Goal: Task Accomplishment & Management: Use online tool/utility

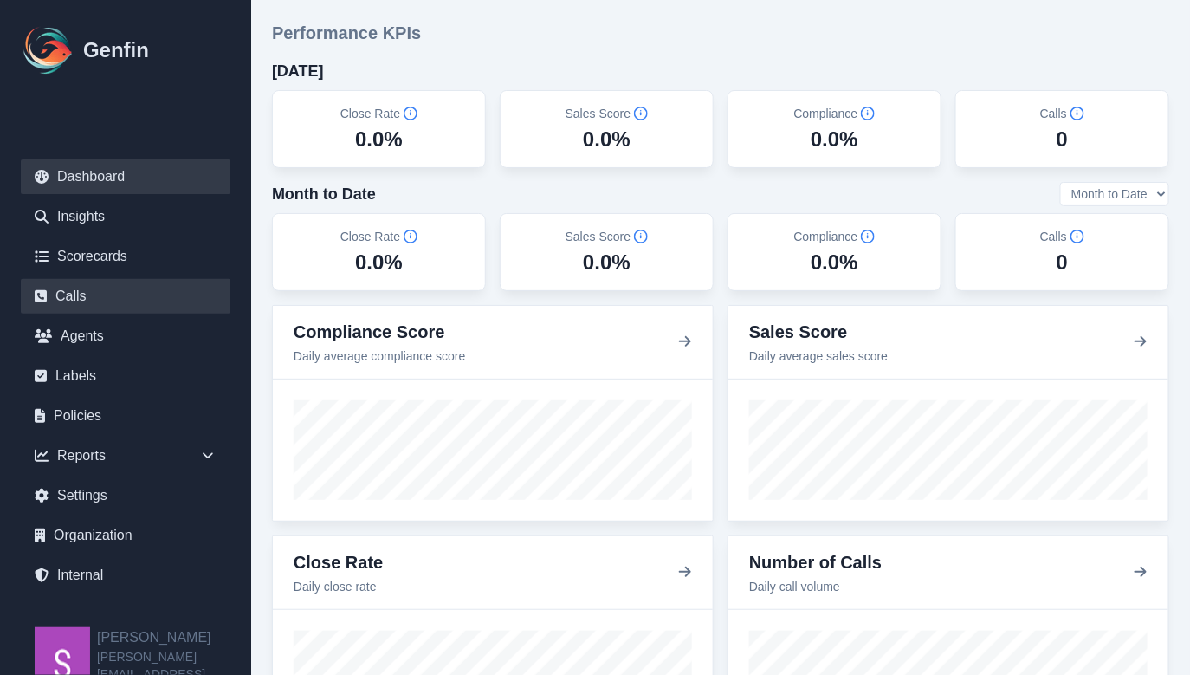
click at [134, 298] on link "Calls" at bounding box center [126, 296] width 210 height 35
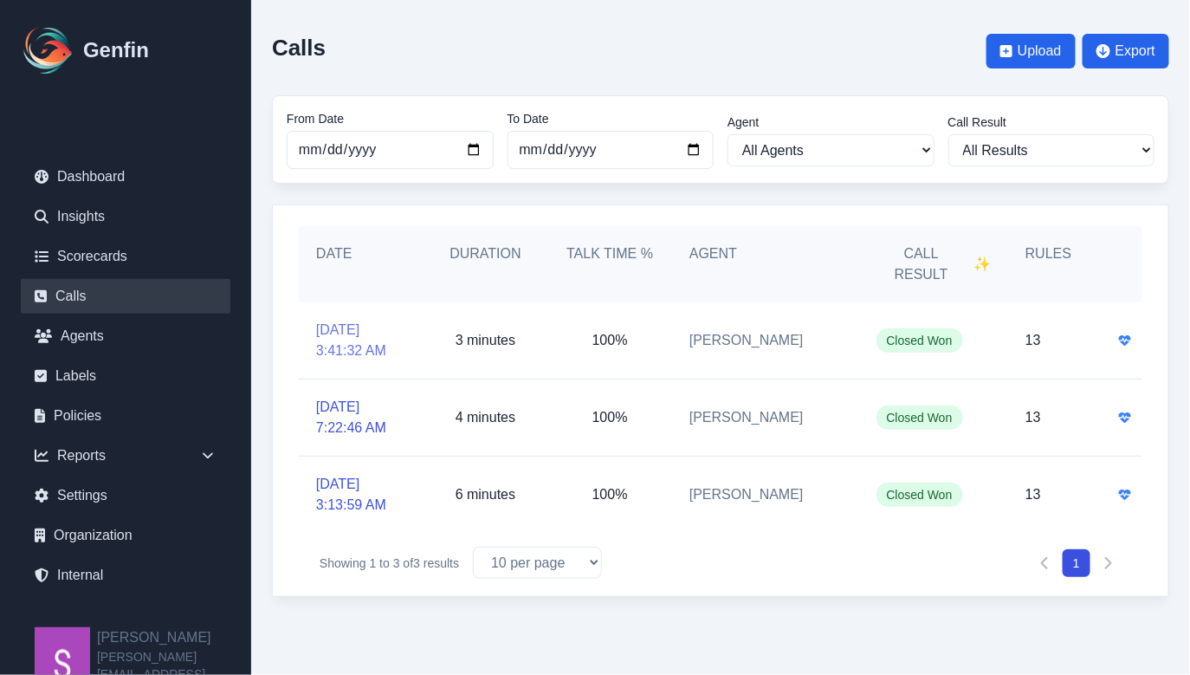
click at [348, 320] on link "[DATE] 3:41:32 AM" at bounding box center [361, 341] width 90 height 42
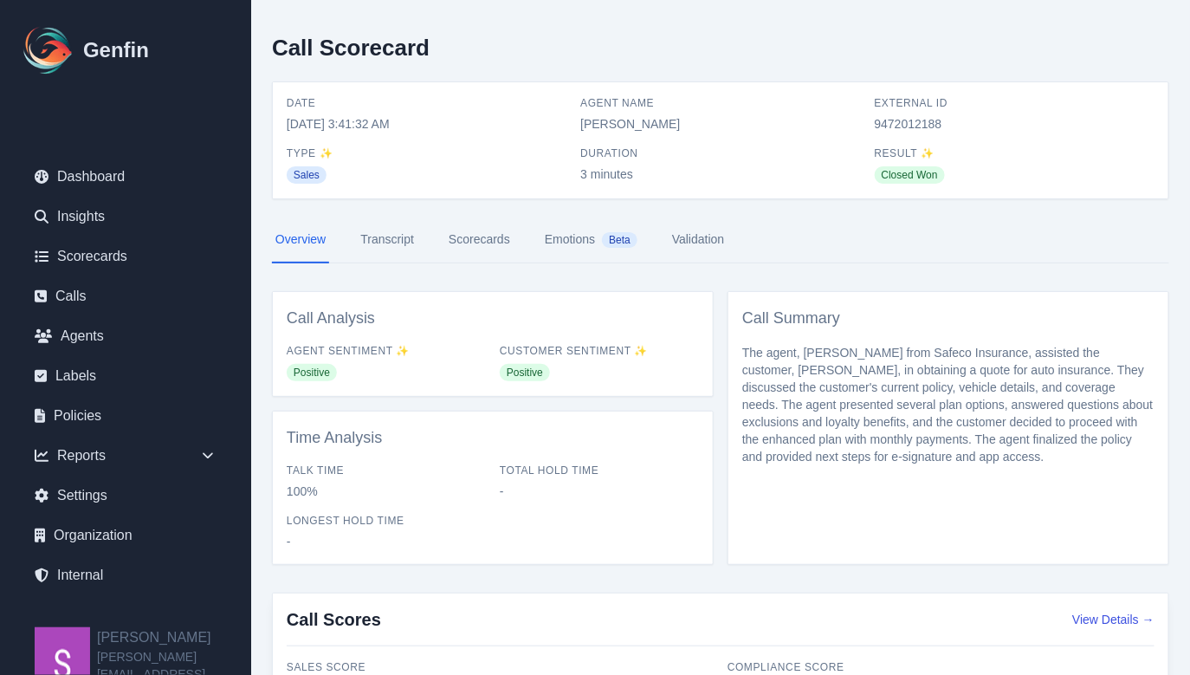
click at [386, 246] on link "Transcript" at bounding box center [387, 239] width 61 height 47
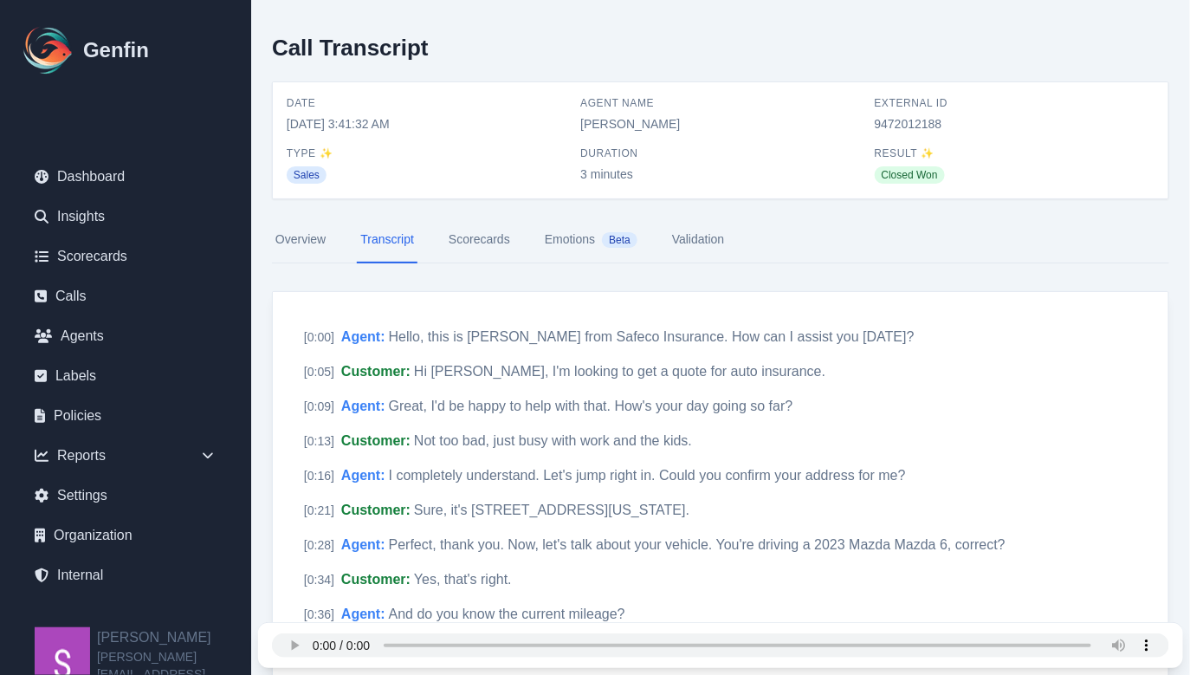
click at [485, 233] on link "Scorecards" at bounding box center [479, 239] width 68 height 47
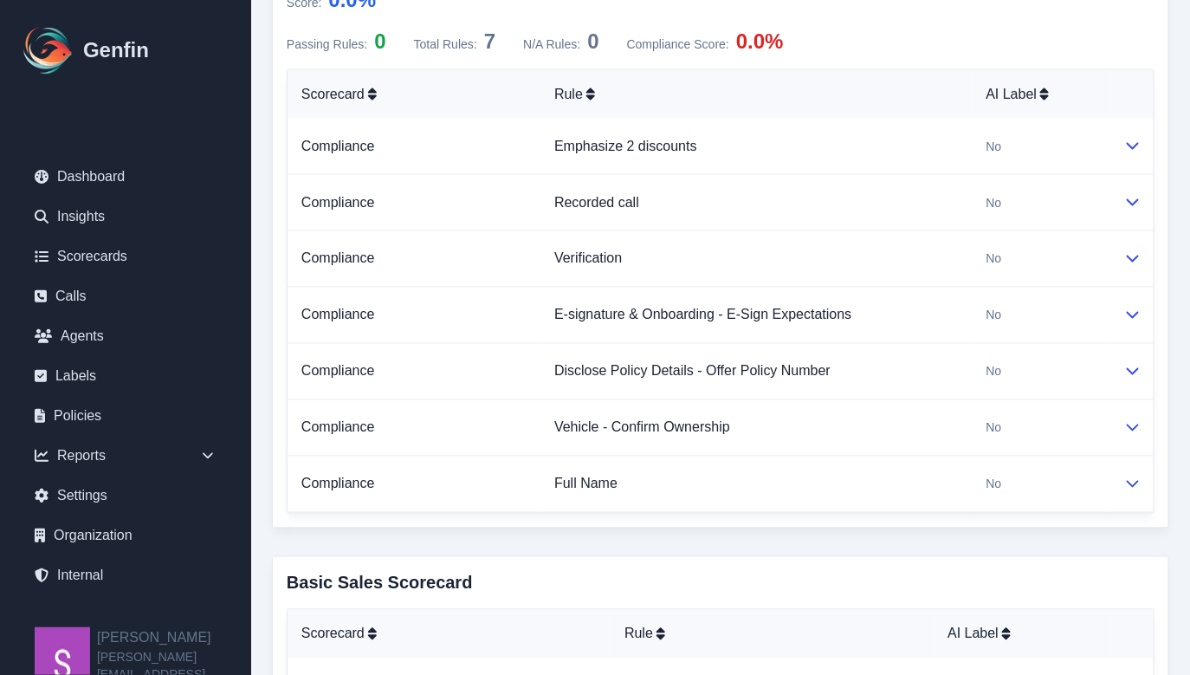
scroll to position [858, 0]
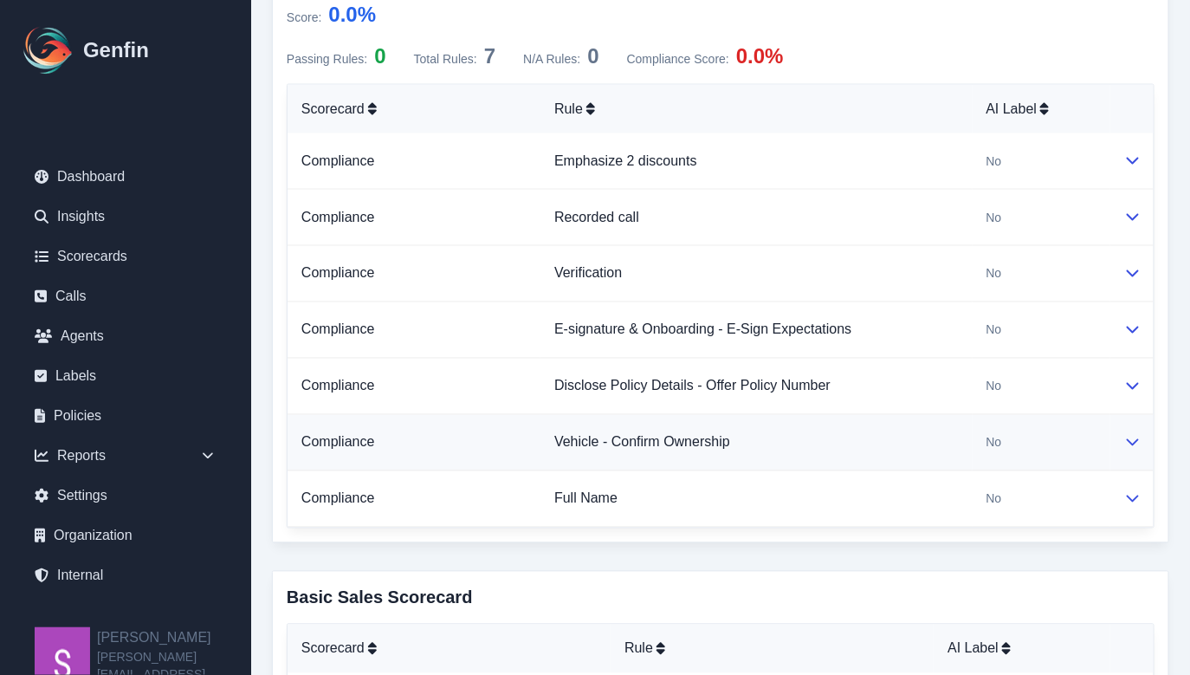
click at [1129, 436] on icon at bounding box center [1133, 442] width 14 height 14
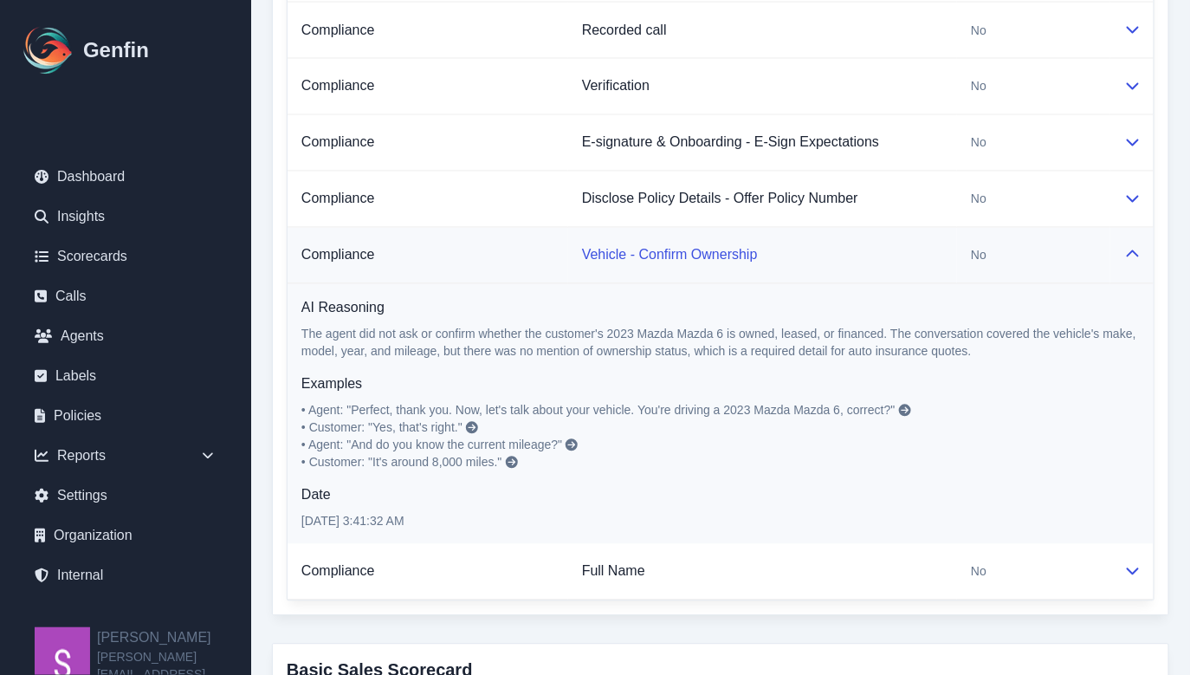
scroll to position [1062, 0]
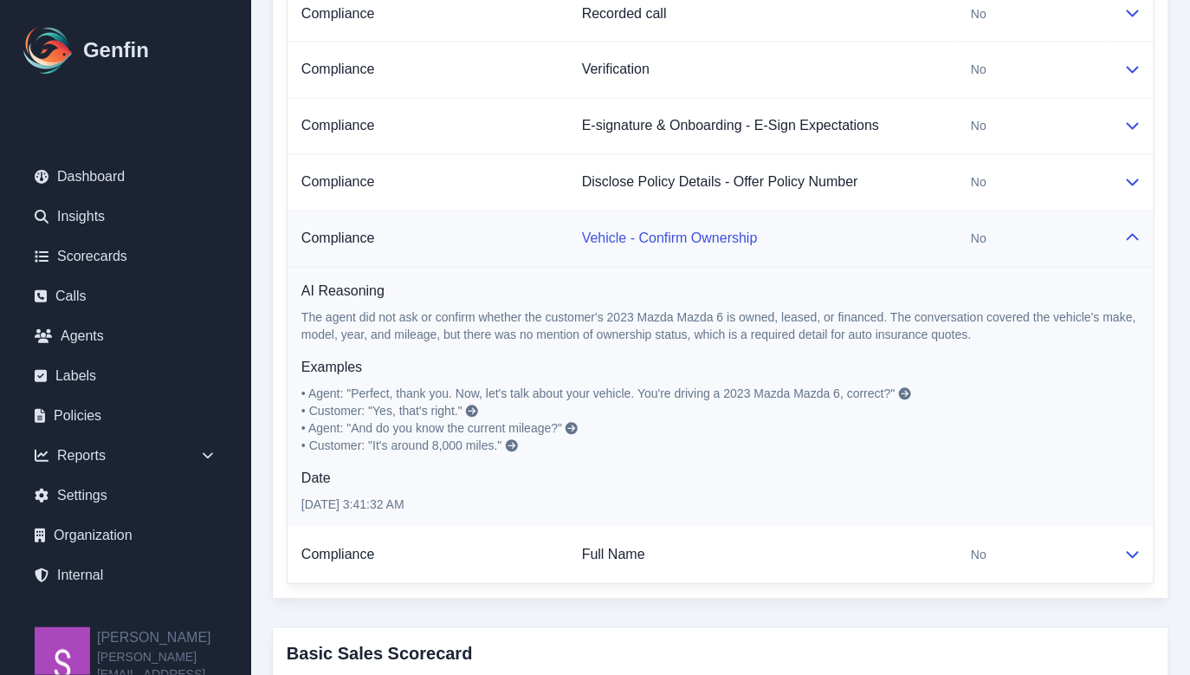
click at [645, 238] on link "Vehicle - Confirm Ownership" at bounding box center [670, 238] width 176 height 15
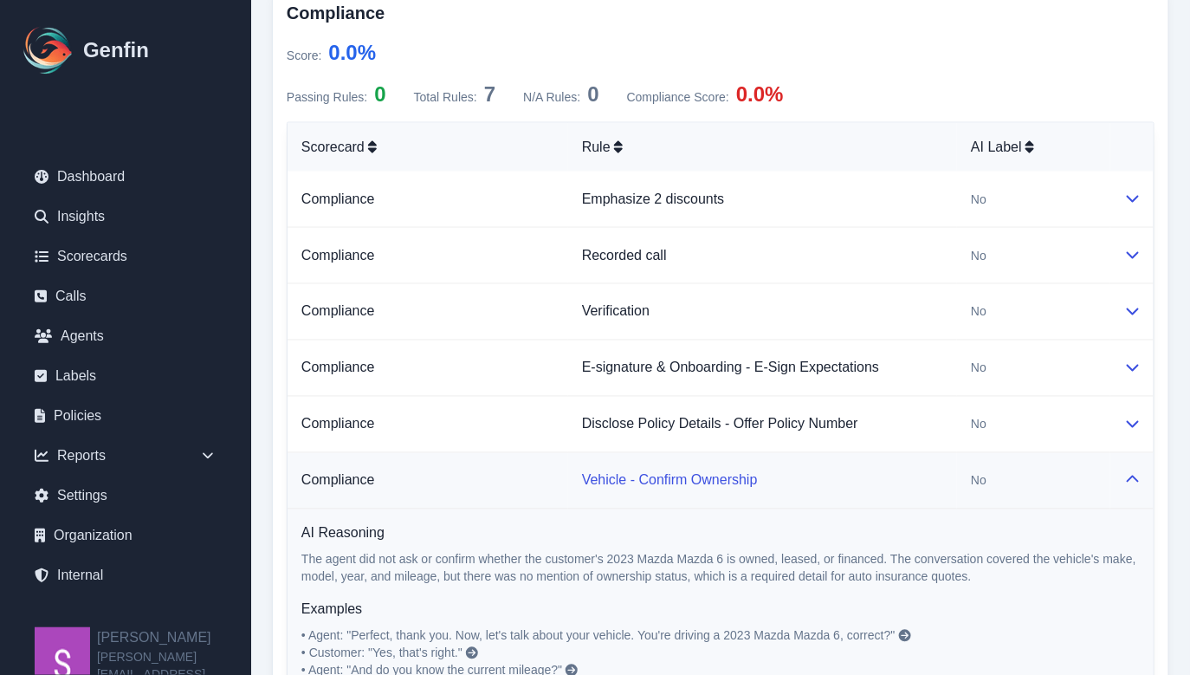
scroll to position [803, 0]
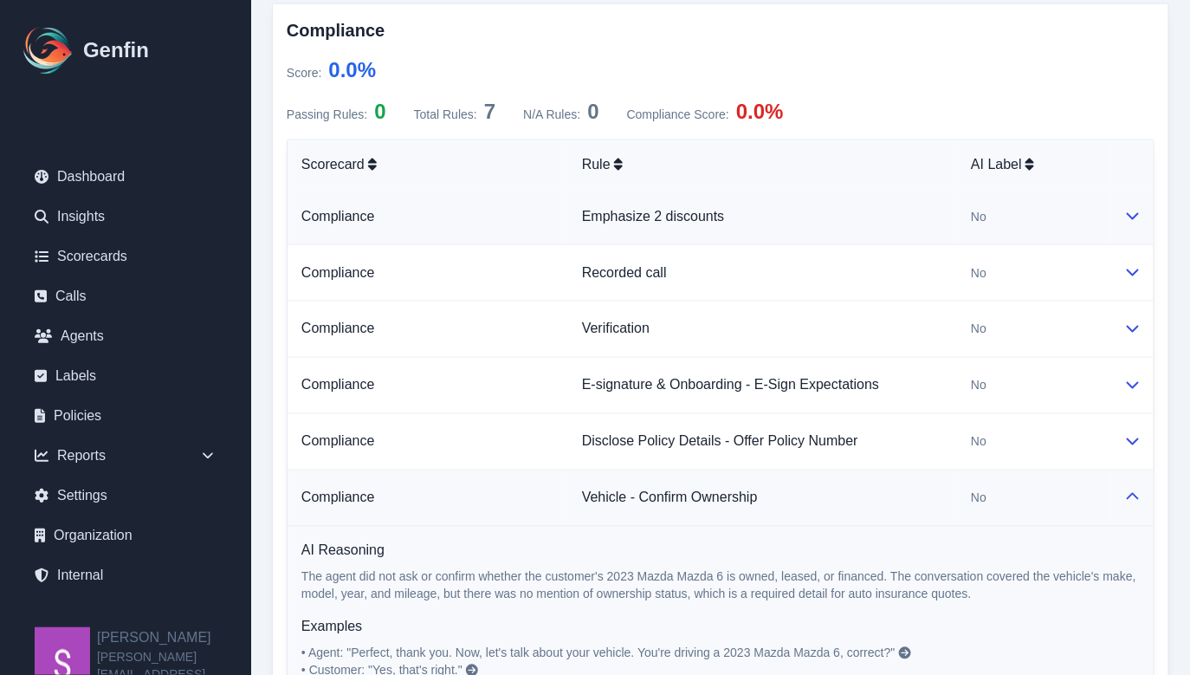
click at [1138, 214] on icon at bounding box center [1133, 216] width 12 height 7
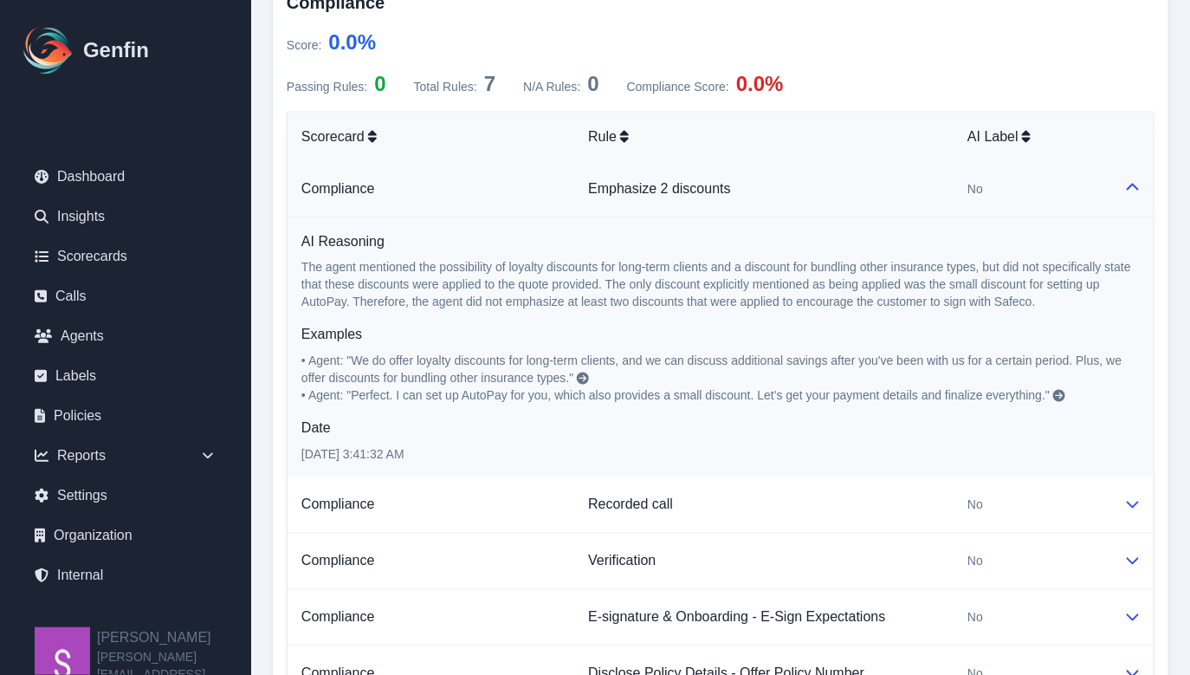
scroll to position [831, 0]
click at [662, 189] on link "Emphasize 2 discounts" at bounding box center [659, 187] width 143 height 15
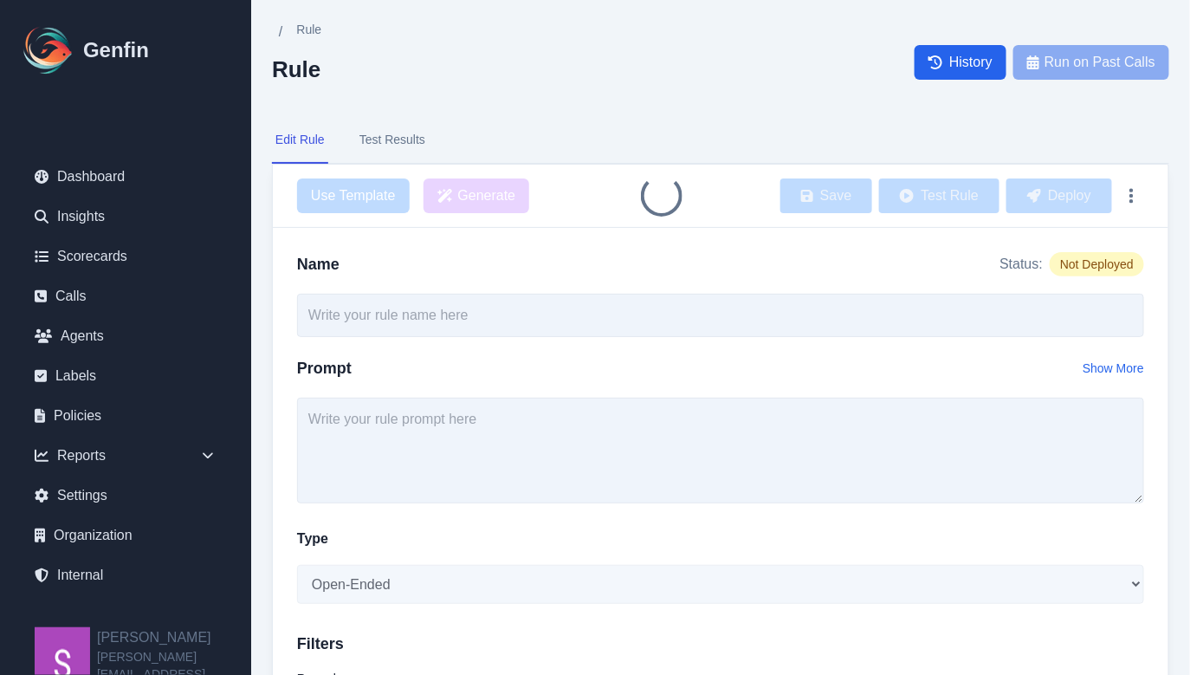
type input "Vehicle - Confirm Ownership"
select select "Yes/No"
type input "Emphasize 2 discounts"
select select "Yes/No"
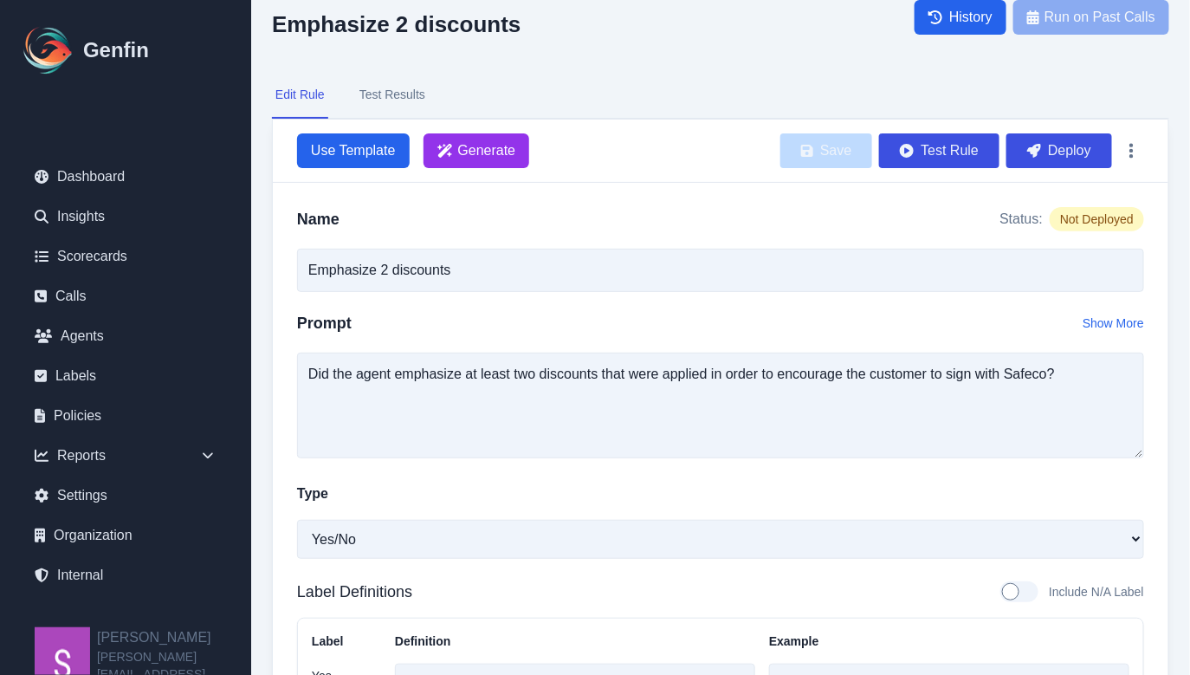
scroll to position [56, 0]
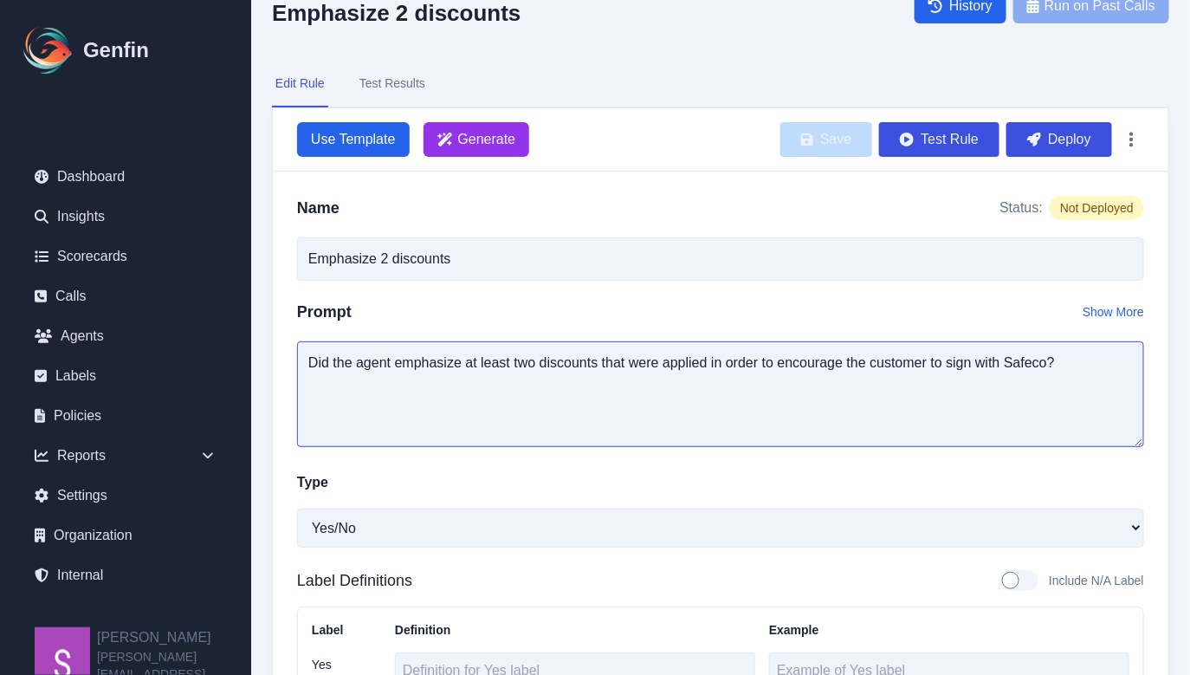
drag, startPoint x: 510, startPoint y: 362, endPoint x: 815, endPoint y: 396, distance: 306.7
click at [815, 396] on textarea "Did the agent emphasize at least two discounts that were applied in order to en…" at bounding box center [720, 394] width 847 height 106
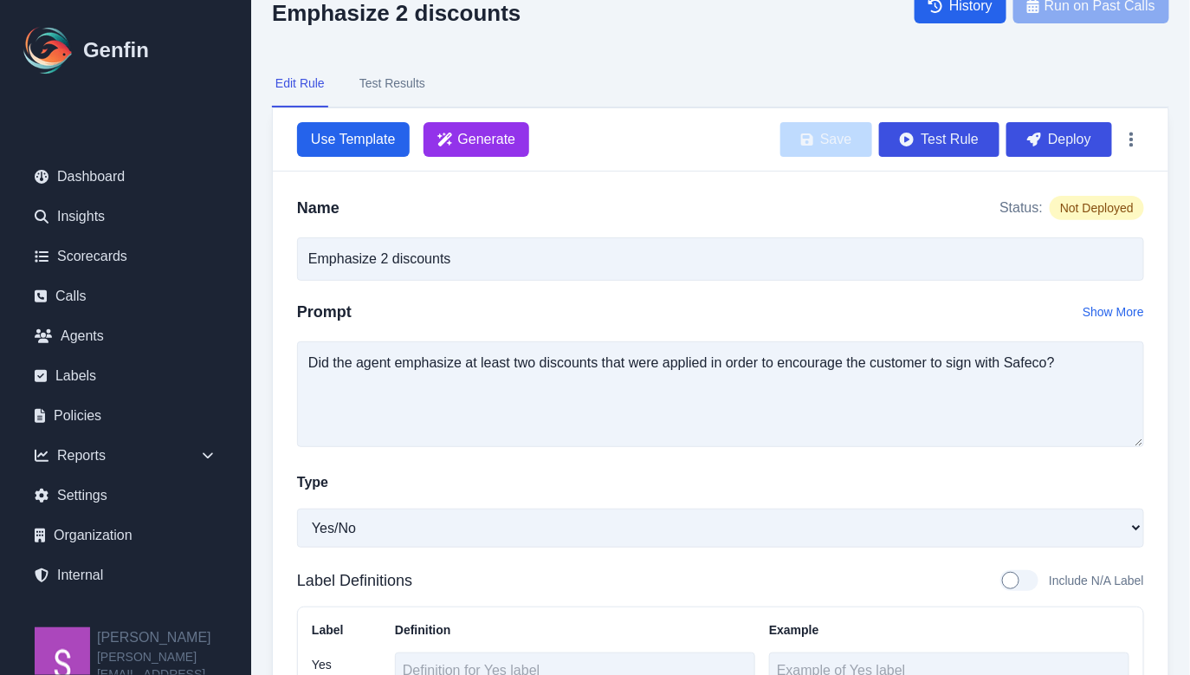
click at [407, 79] on button "Test Results" at bounding box center [392, 84] width 73 height 47
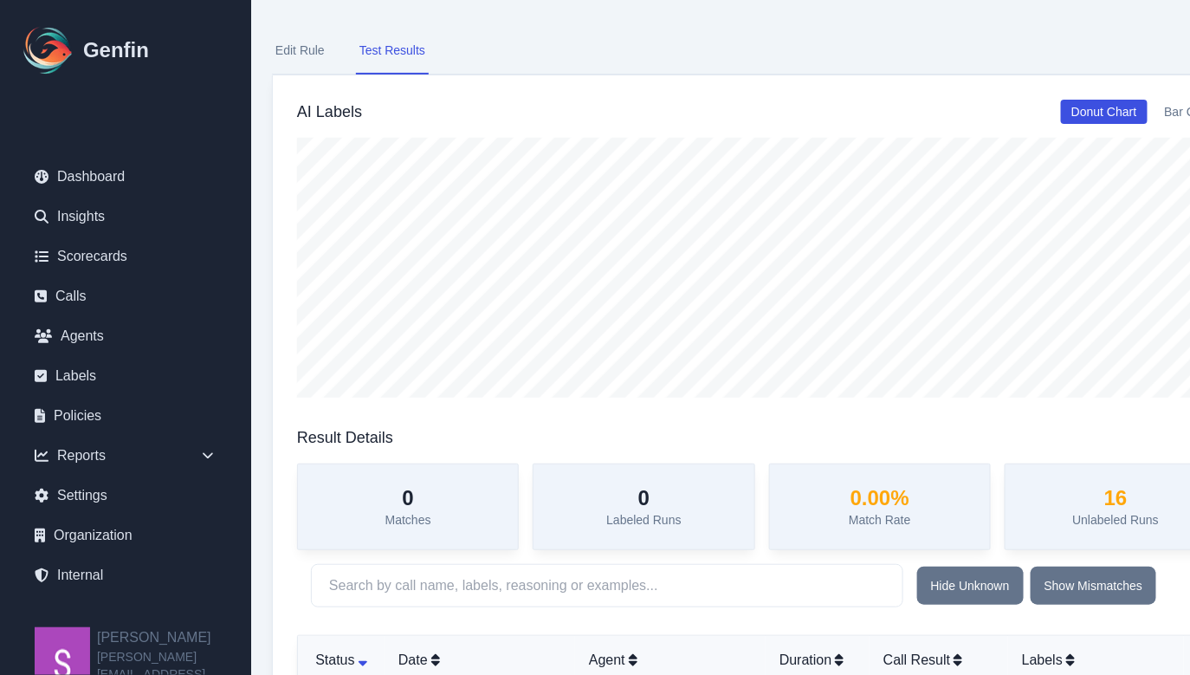
scroll to position [88, 0]
click at [143, 261] on link "Scorecards" at bounding box center [126, 256] width 210 height 35
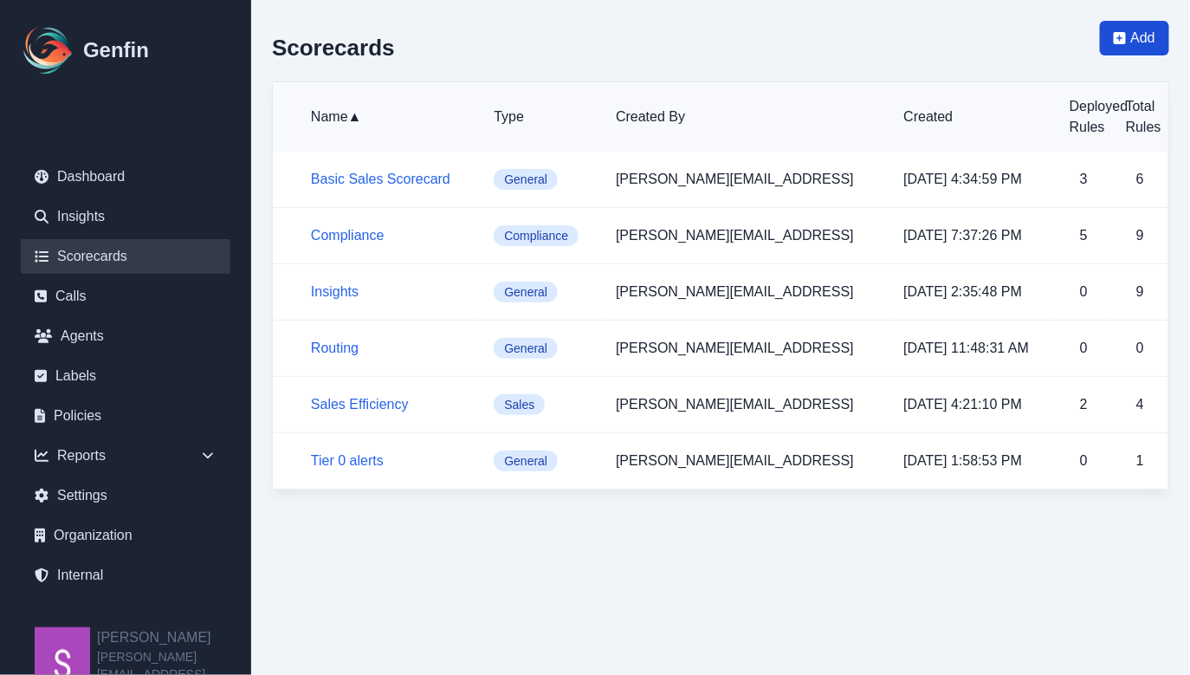
click at [1110, 45] on span "Add" at bounding box center [1134, 38] width 69 height 35
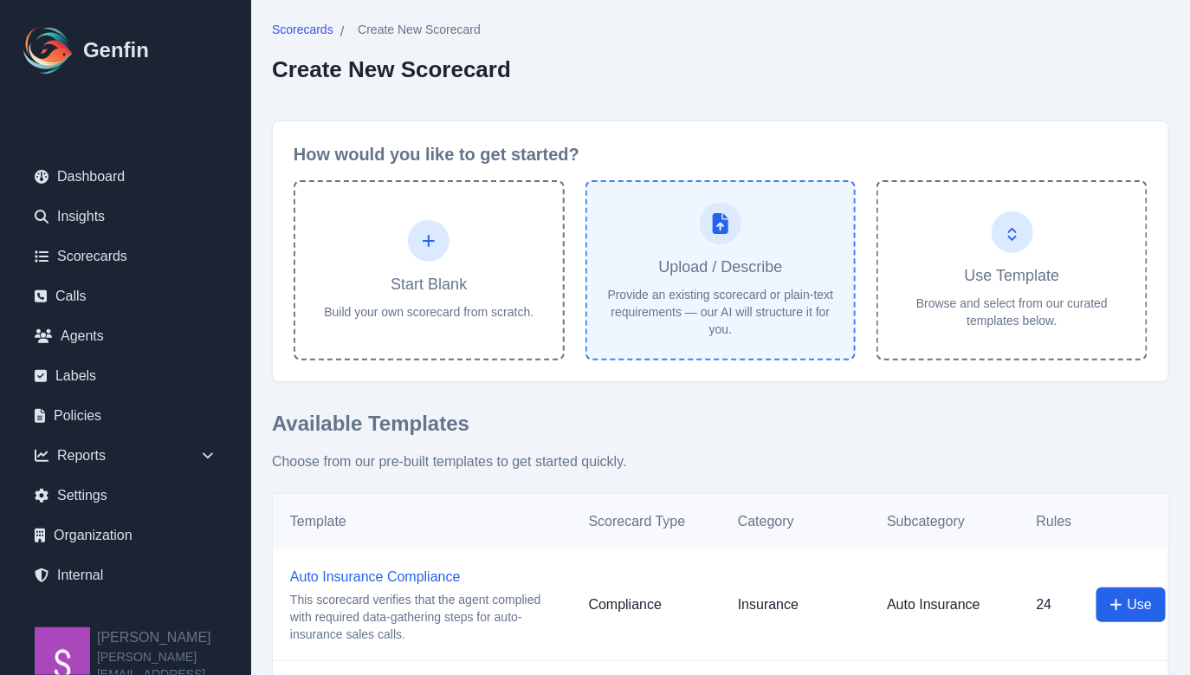
click at [720, 272] on h4 "Upload / Describe" at bounding box center [720, 267] width 124 height 24
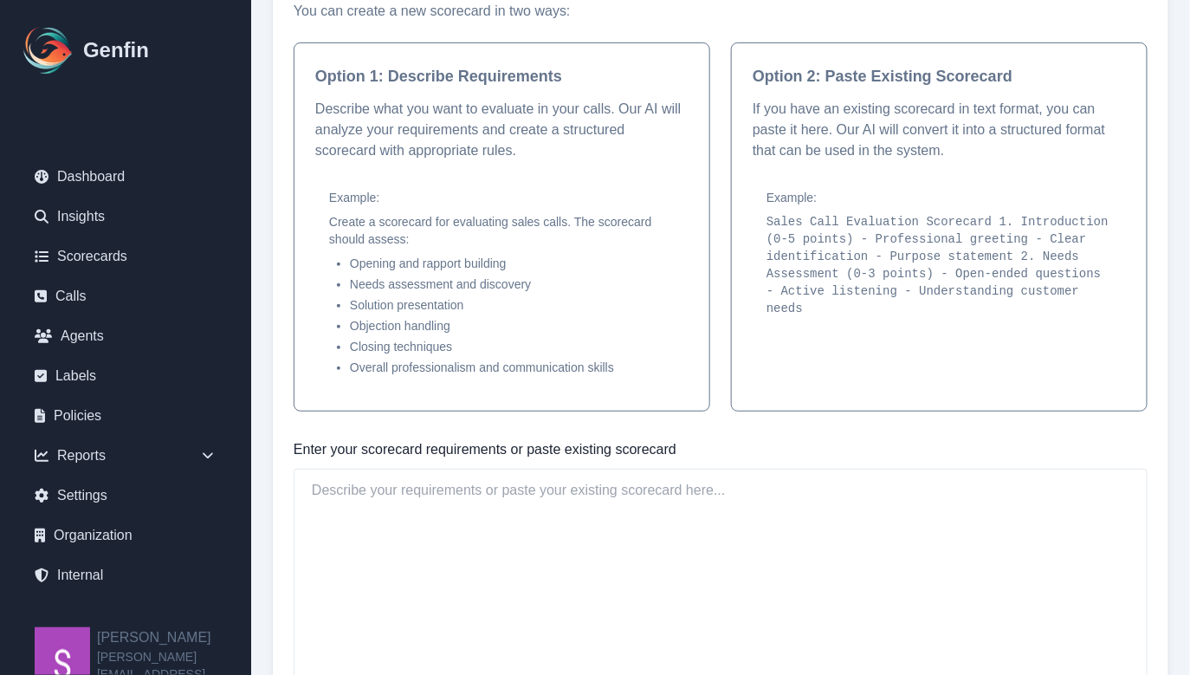
scroll to position [299, 0]
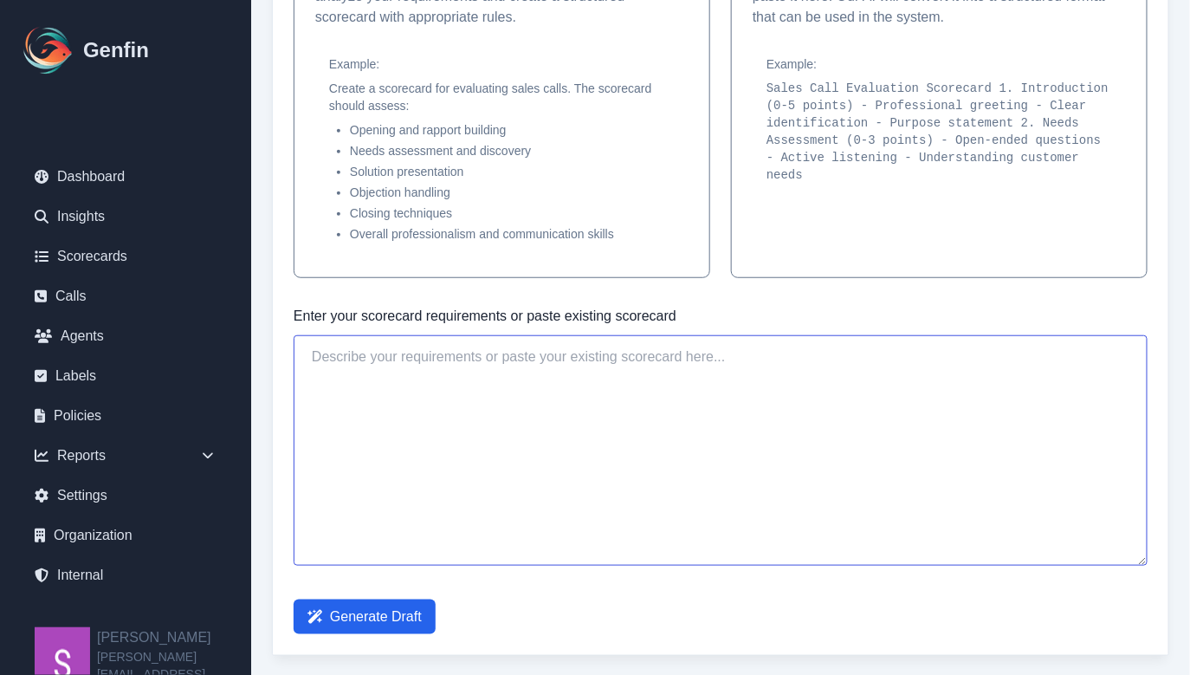
click at [637, 416] on textarea at bounding box center [721, 450] width 854 height 230
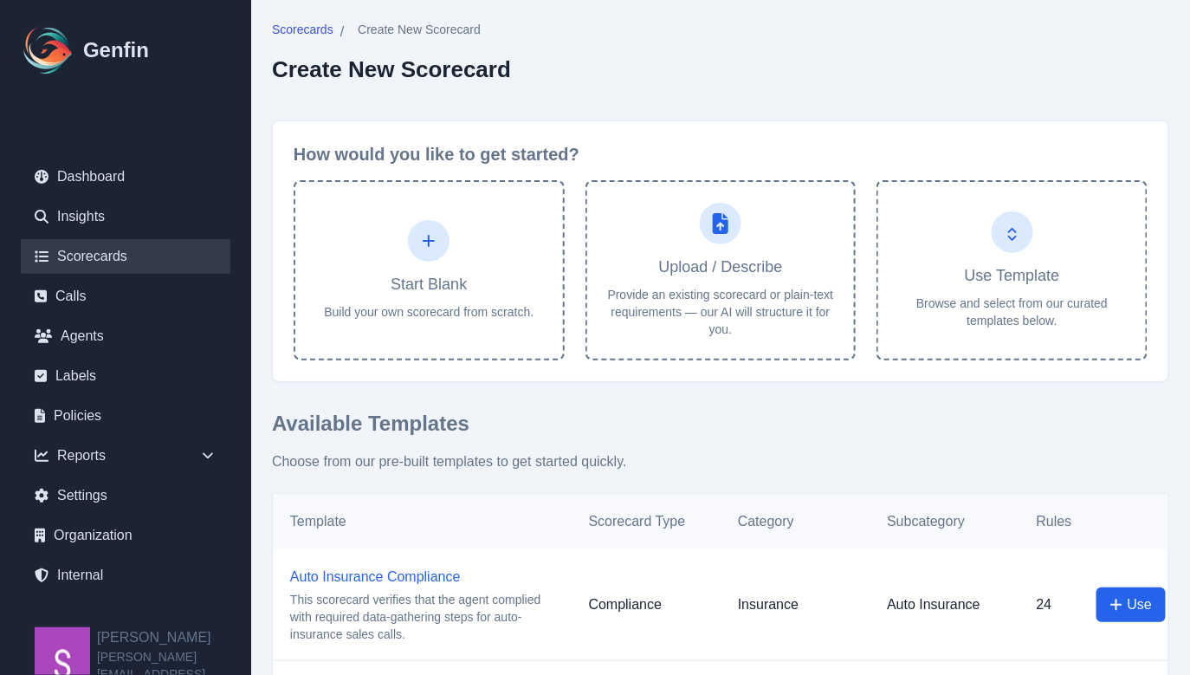
click at [92, 244] on link "Scorecards" at bounding box center [126, 256] width 210 height 35
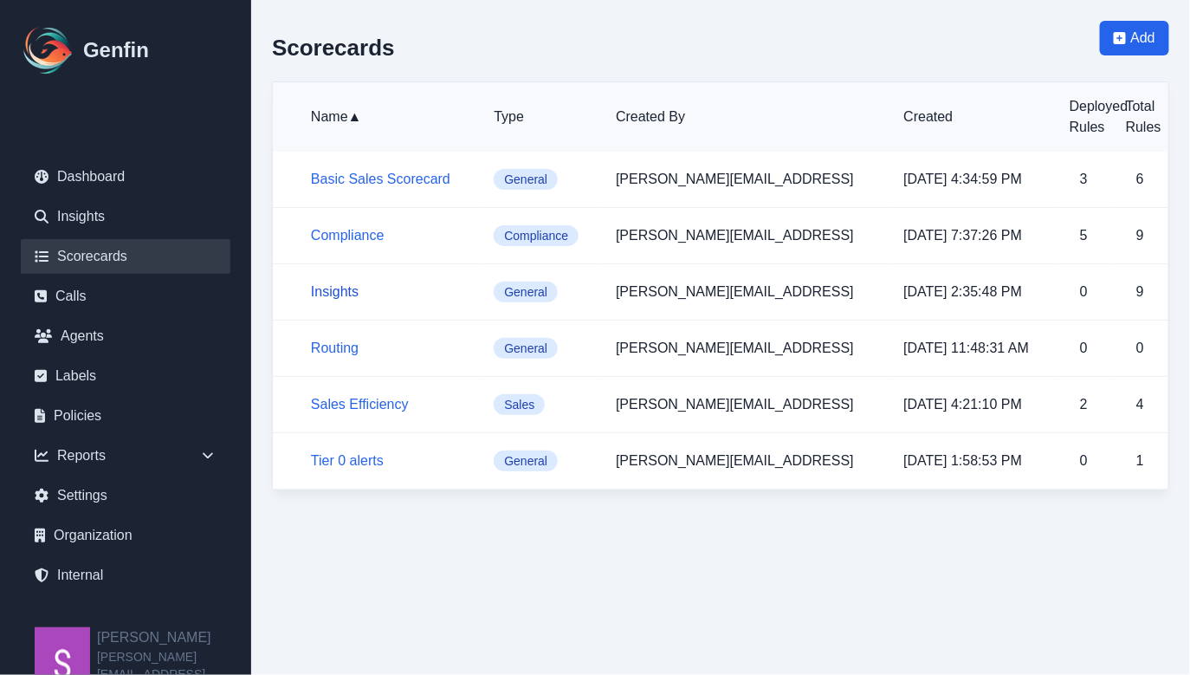
click at [338, 294] on link "Insights" at bounding box center [335, 291] width 48 height 15
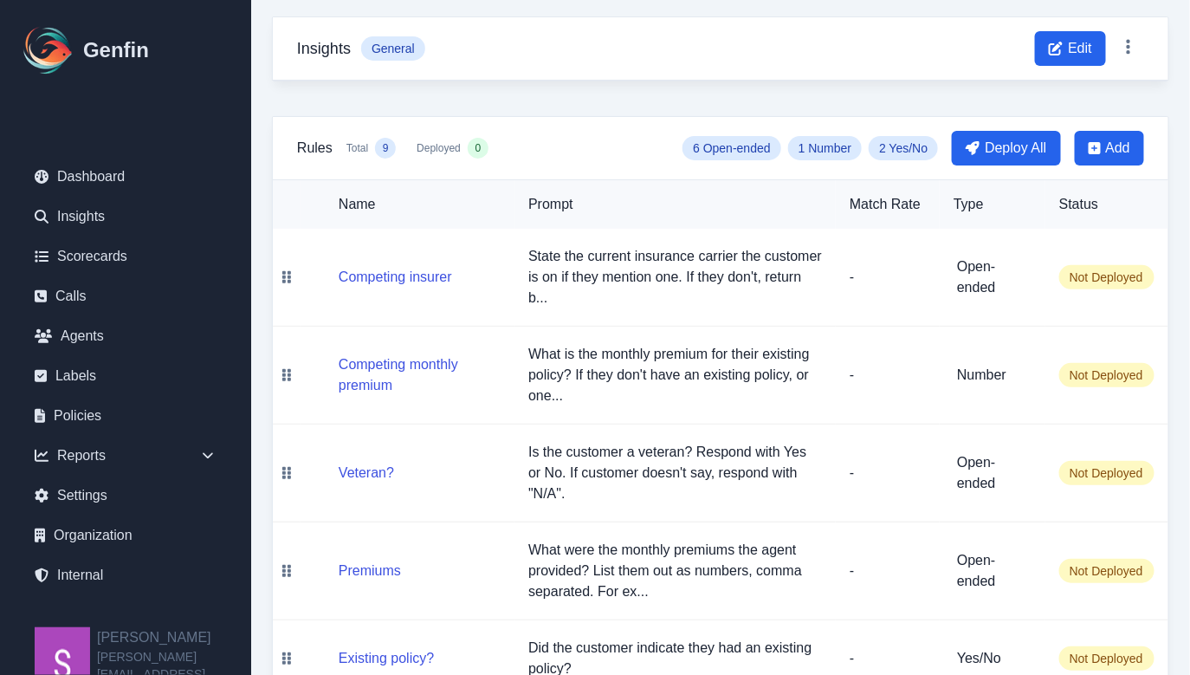
scroll to position [89, 0]
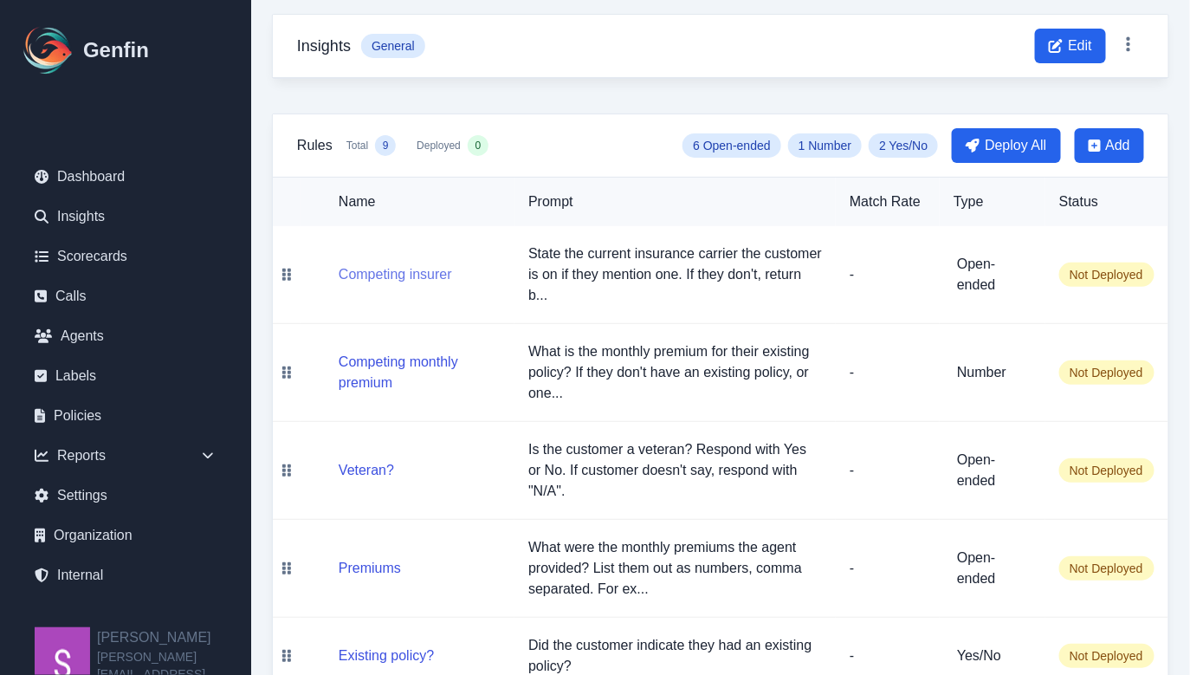
click at [408, 281] on button "Competing insurer" at bounding box center [395, 274] width 113 height 21
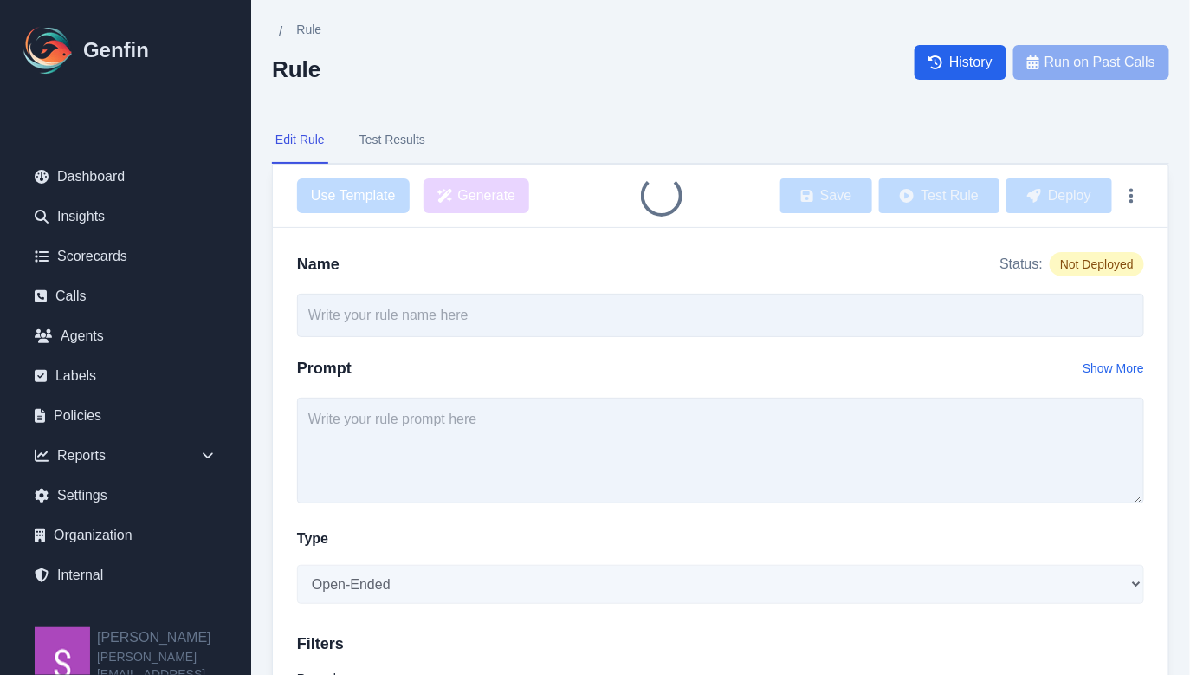
type input "Competing insurer"
type textarea "State the current insurance carrier the customer is on if they mention one. If …"
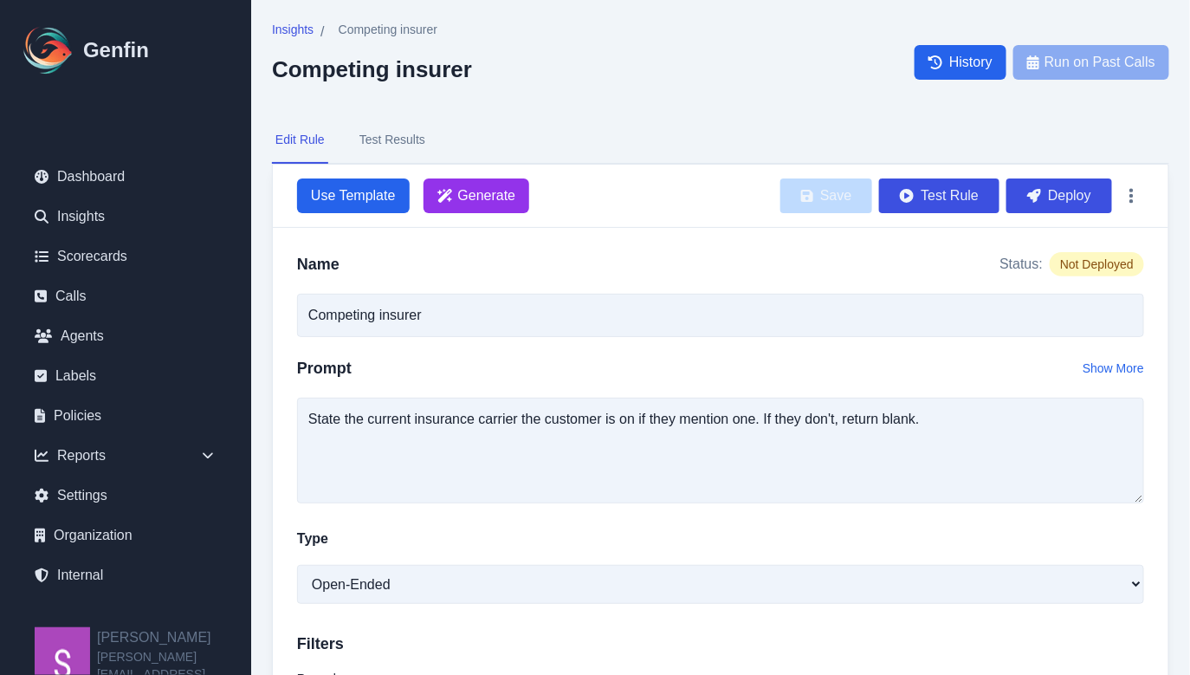
scroll to position [29, 0]
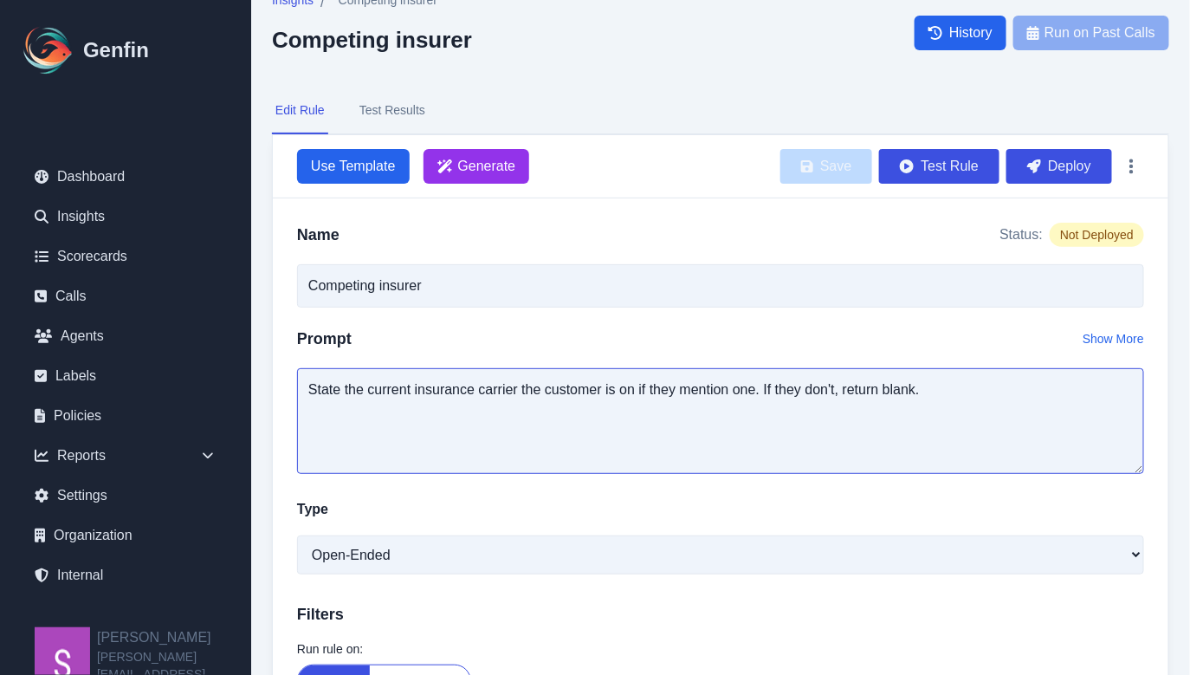
click at [507, 393] on textarea "State the current insurance carrier the customer is on if they mention one. If …" at bounding box center [720, 421] width 847 height 106
click at [422, 110] on button "Test Results" at bounding box center [392, 110] width 73 height 47
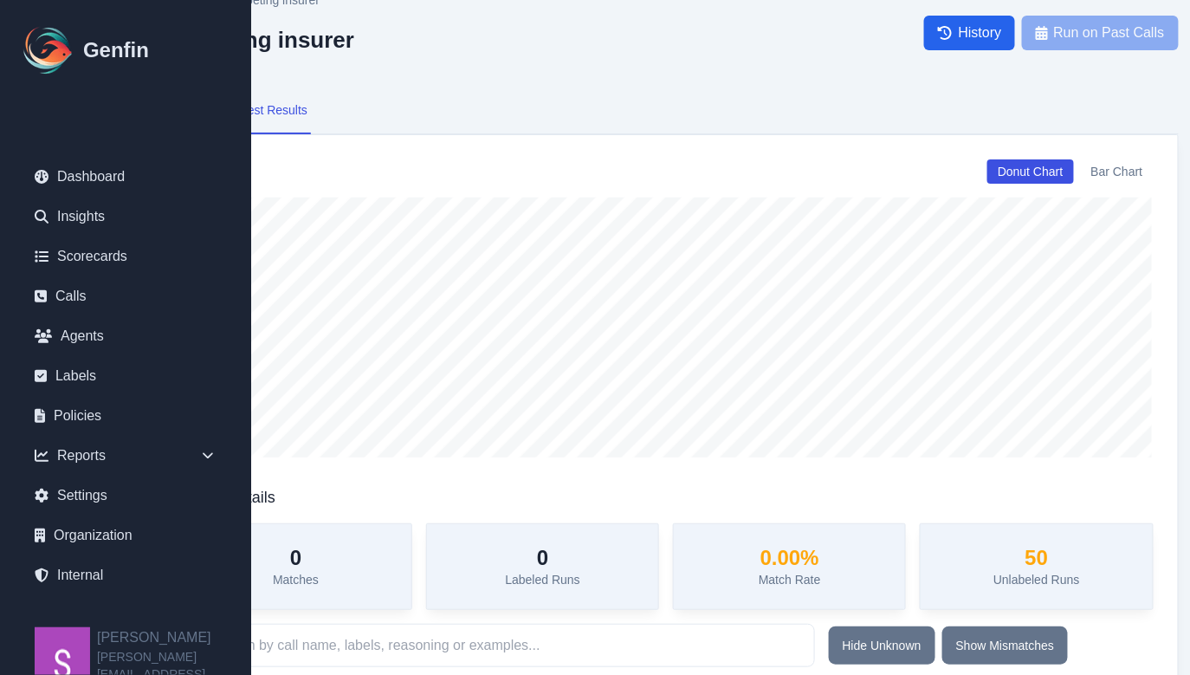
scroll to position [29, 125]
